Goal: Task Accomplishment & Management: Manage account settings

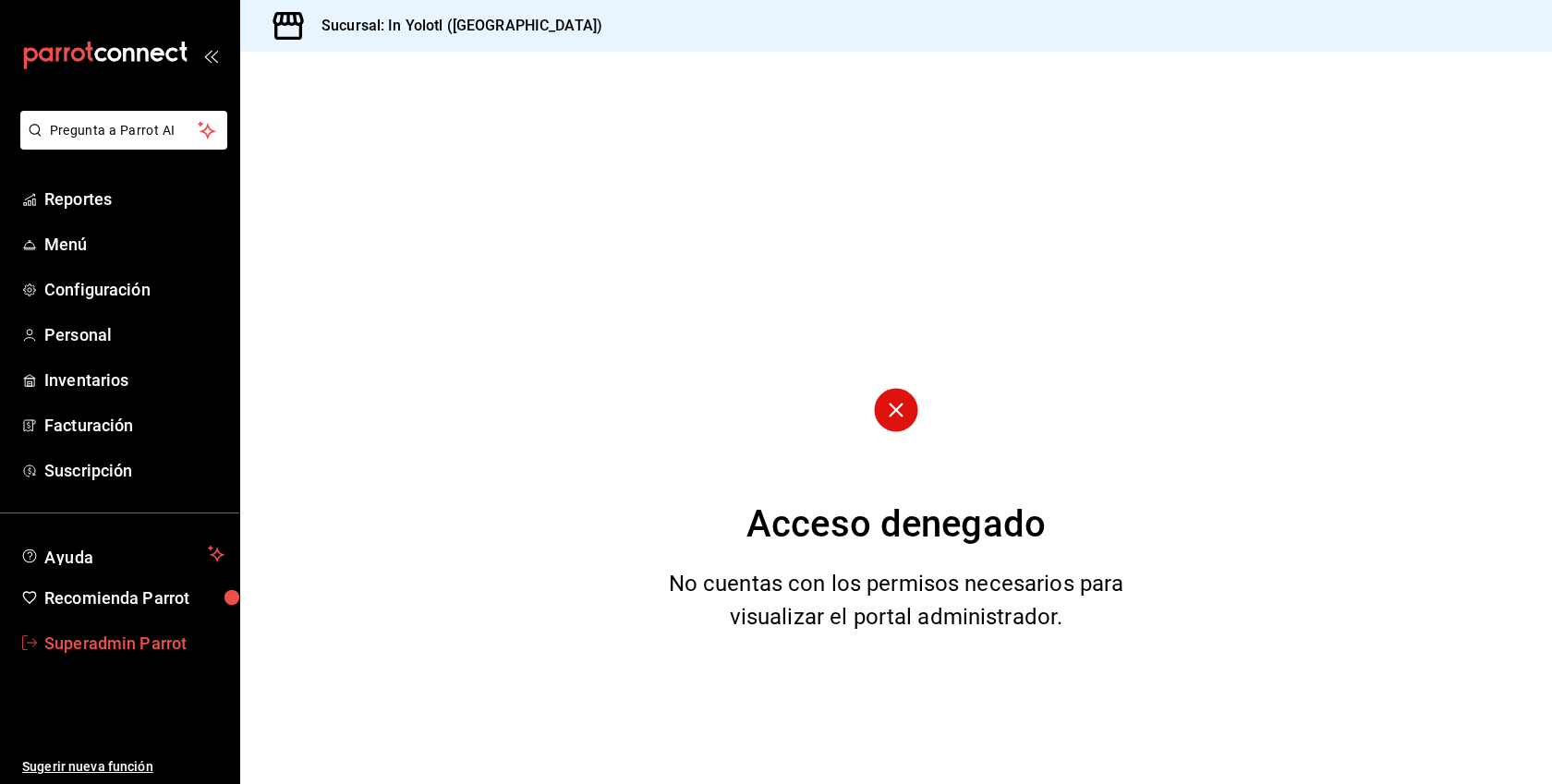
click at [106, 647] on span "Superadmin Parrot" at bounding box center [134, 643] width 180 height 25
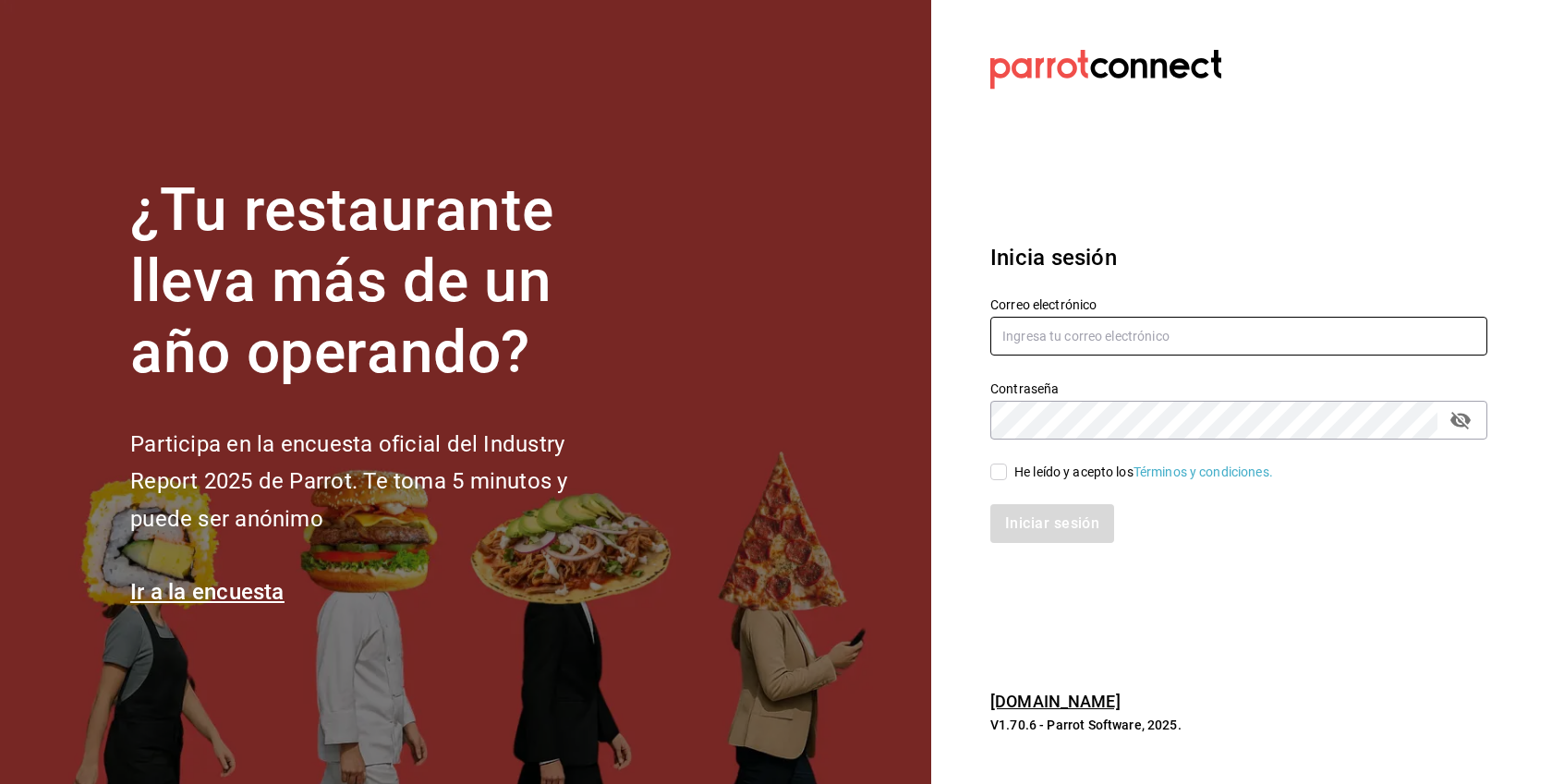
click at [1111, 336] on input "text" at bounding box center [1239, 337] width 497 height 39
paste input "[EMAIL_ADDRESS][DOMAIN_NAME]"
type input "[EMAIL_ADDRESS][DOMAIN_NAME]"
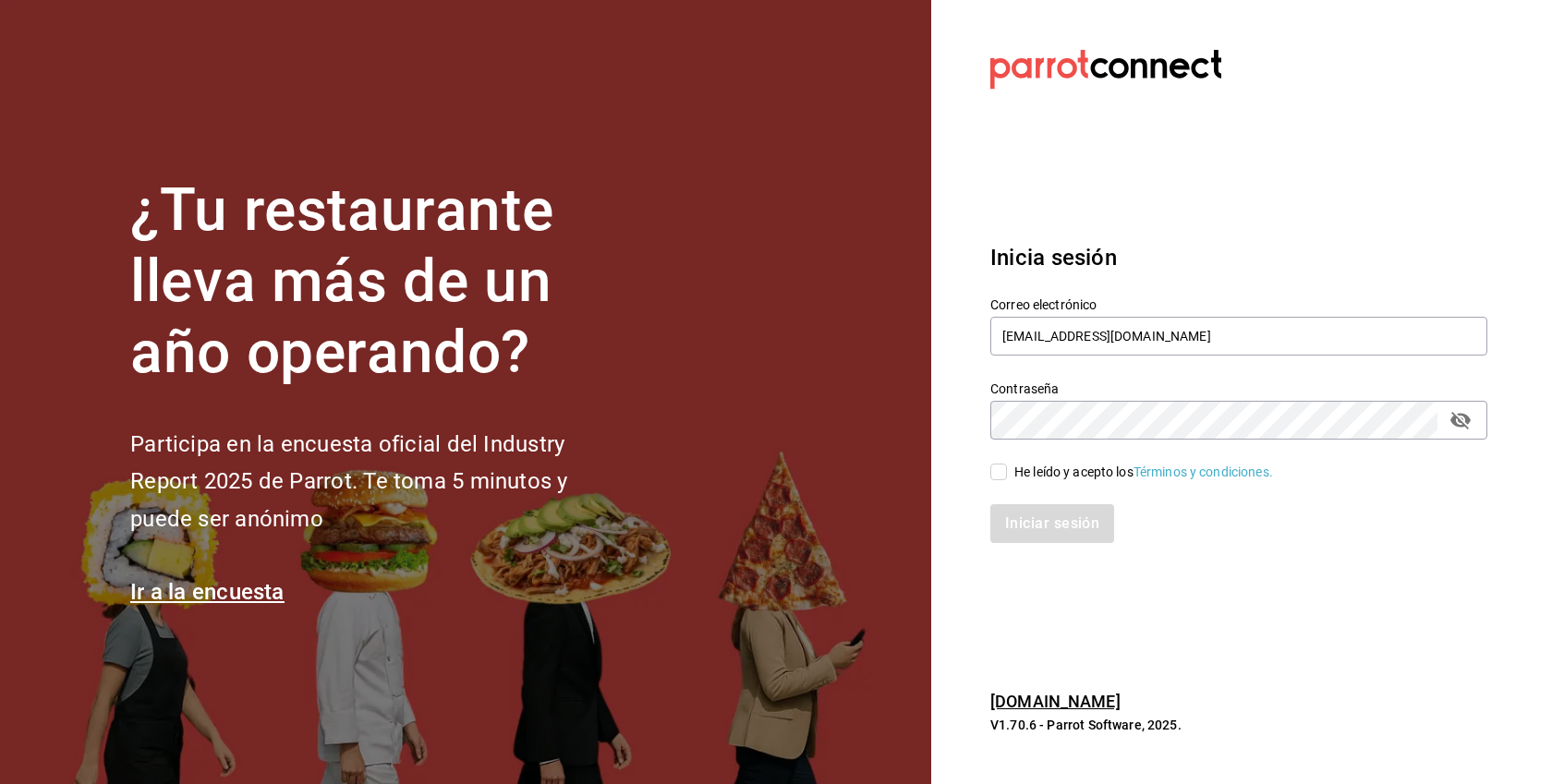
click at [1047, 470] on div "He leído y acepto los Términos y condiciones." at bounding box center [1143, 472] width 258 height 20
click at [1007, 470] on input "He leído y acepto los Términos y condiciones." at bounding box center [998, 471] width 17 height 17
checkbox input "true"
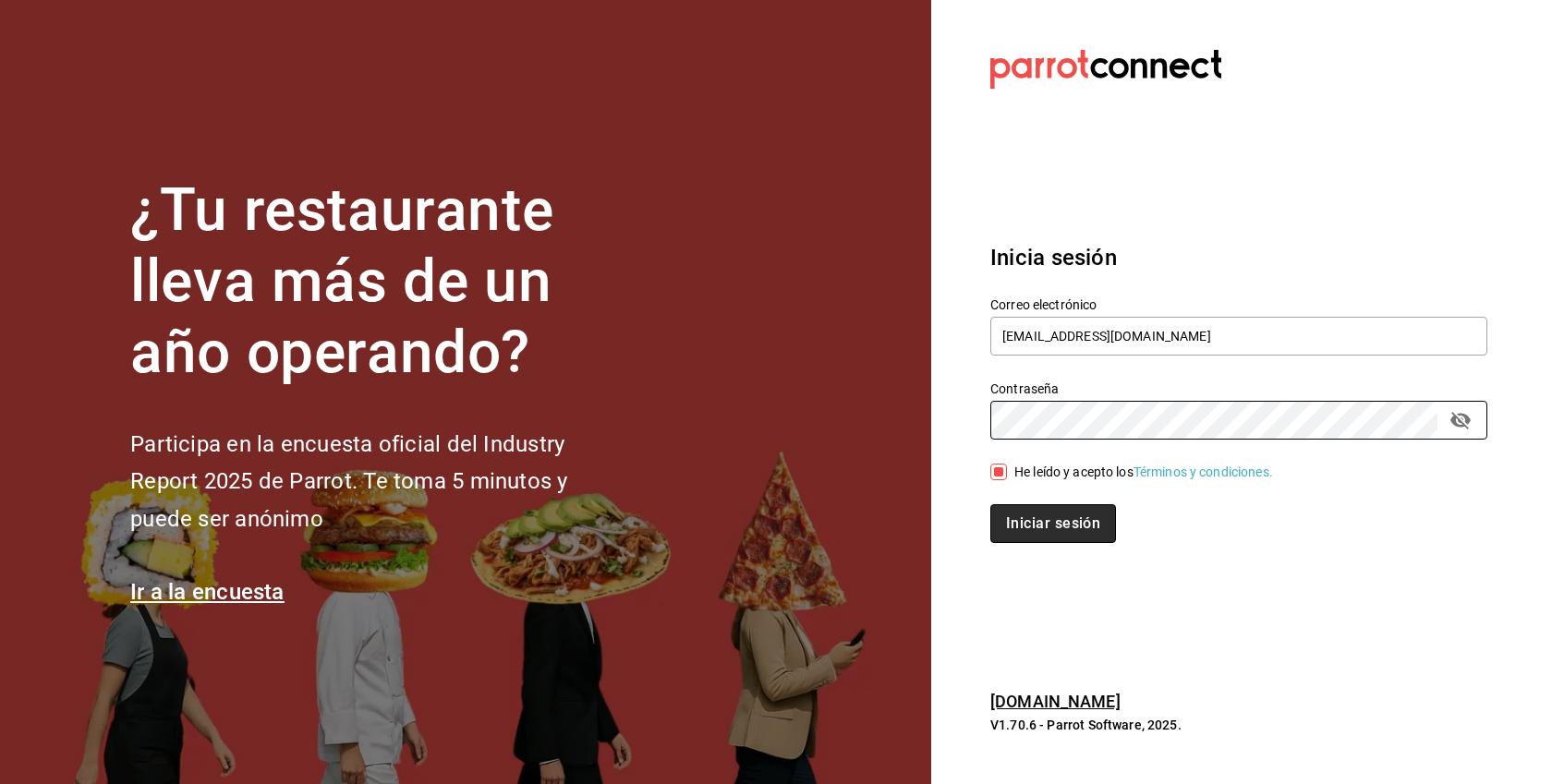
click at [1083, 530] on button "Iniciar sesión" at bounding box center [1053, 524] width 126 height 39
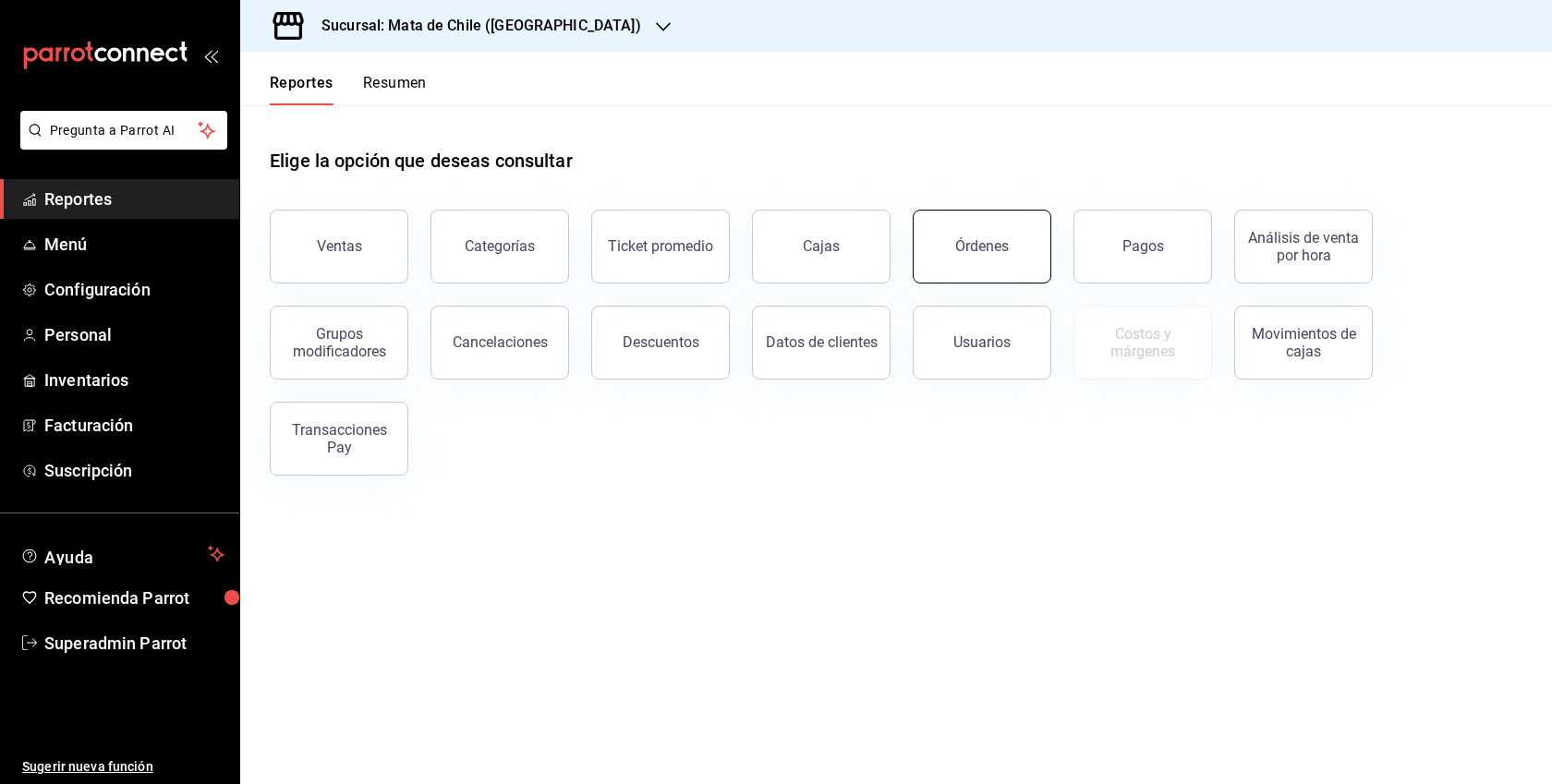
click at [1017, 261] on button "Órdenes" at bounding box center [982, 246] width 138 height 74
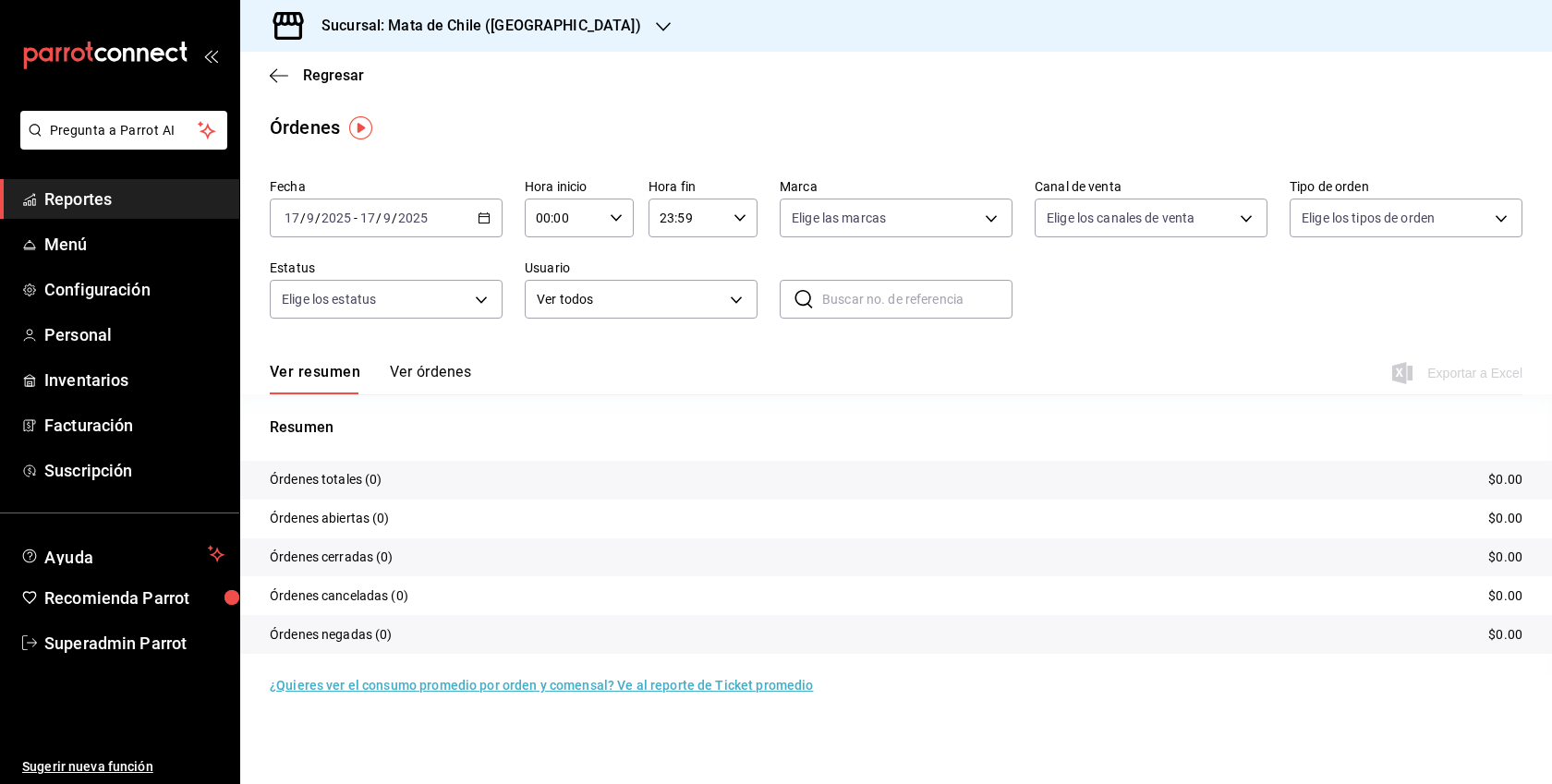
click at [432, 370] on button "Ver órdenes" at bounding box center [430, 379] width 81 height 31
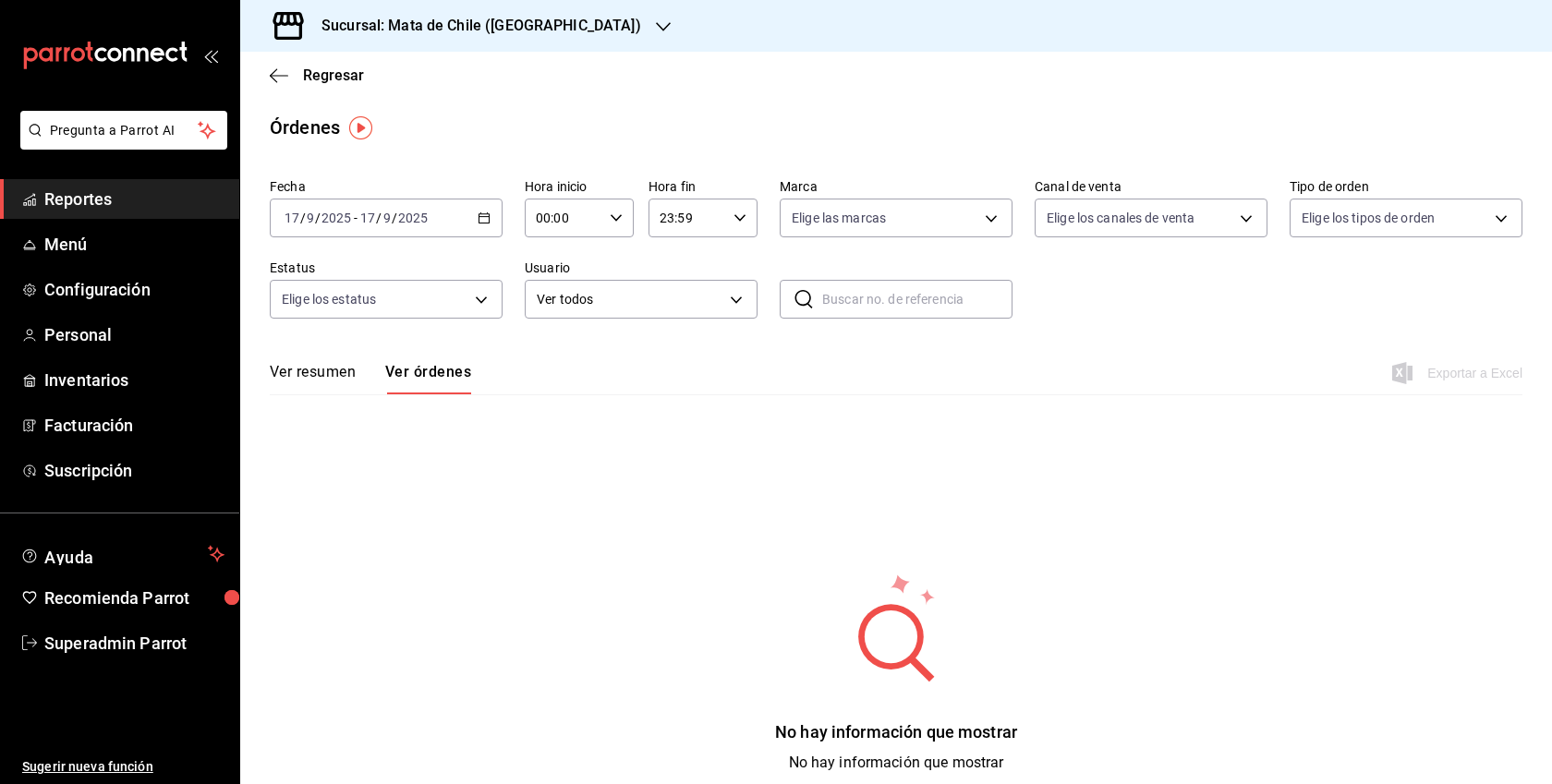
click at [493, 210] on div "[DATE] [DATE] - [DATE] [DATE]" at bounding box center [386, 218] width 233 height 39
click at [353, 442] on span "Año actual" at bounding box center [357, 440] width 143 height 20
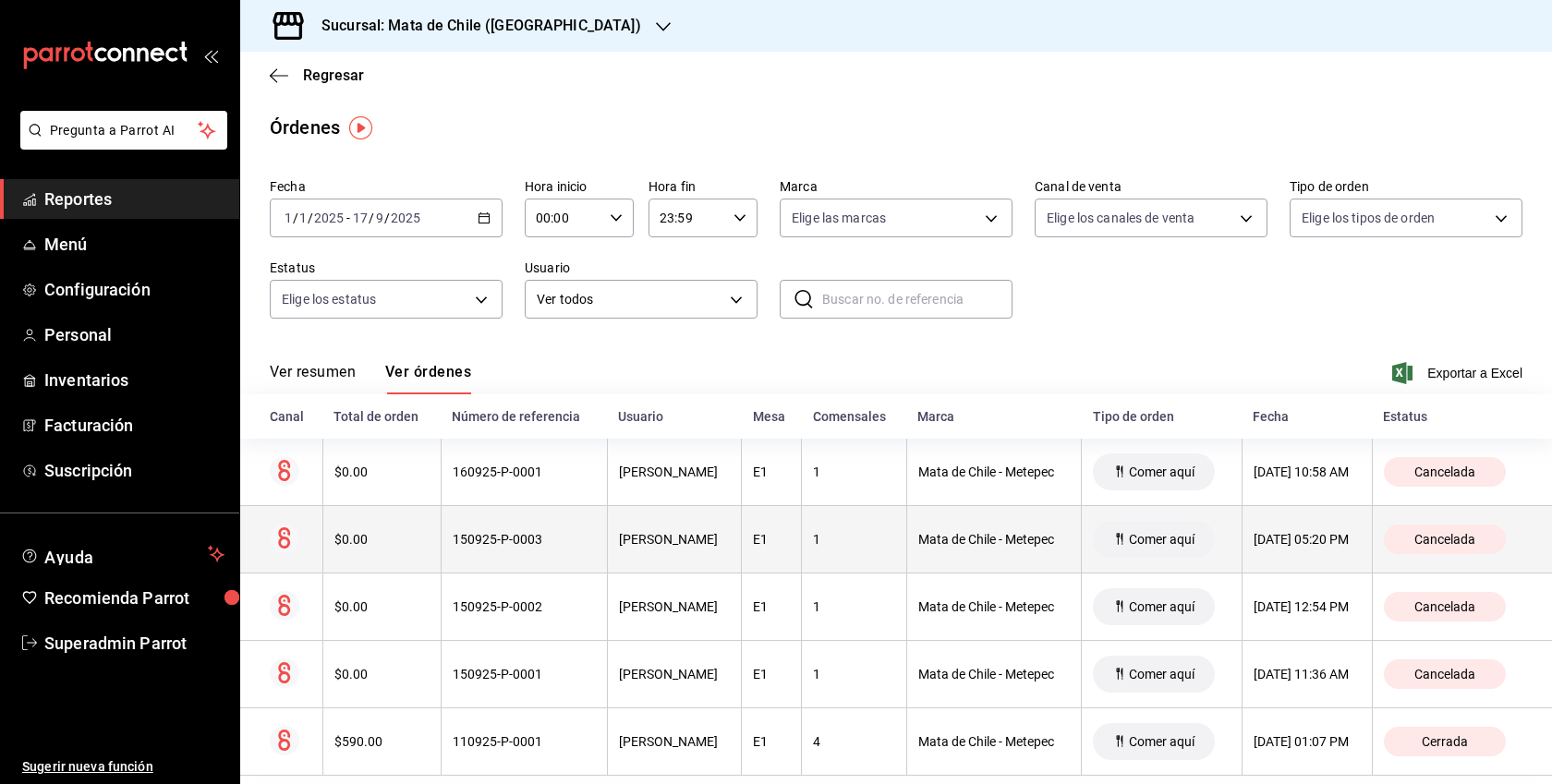
scroll to position [22, 0]
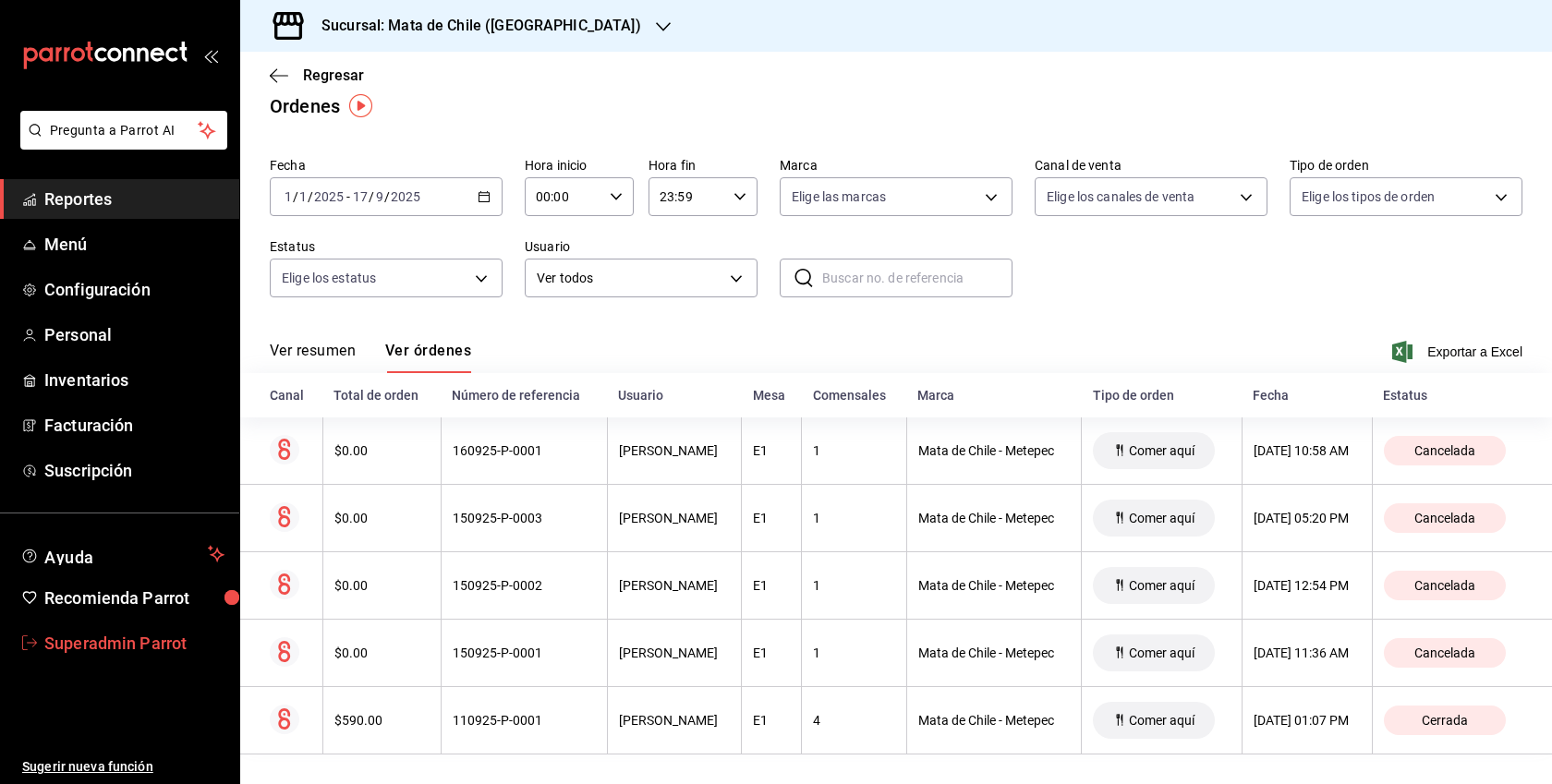
click at [151, 638] on span "Superadmin Parrot" at bounding box center [134, 643] width 180 height 25
